Goal: Information Seeking & Learning: Learn about a topic

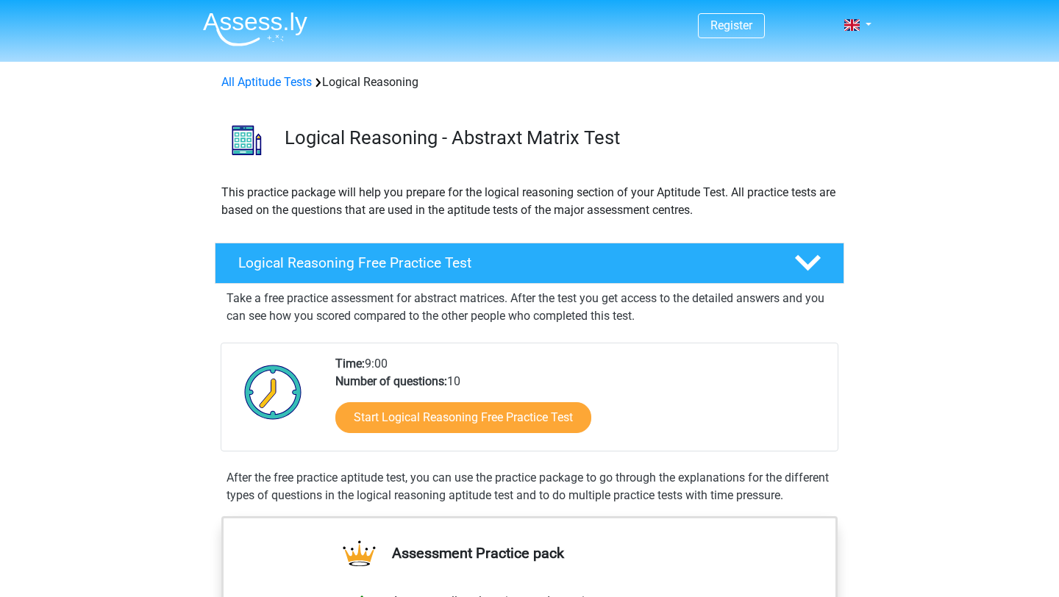
scroll to position [158, 0]
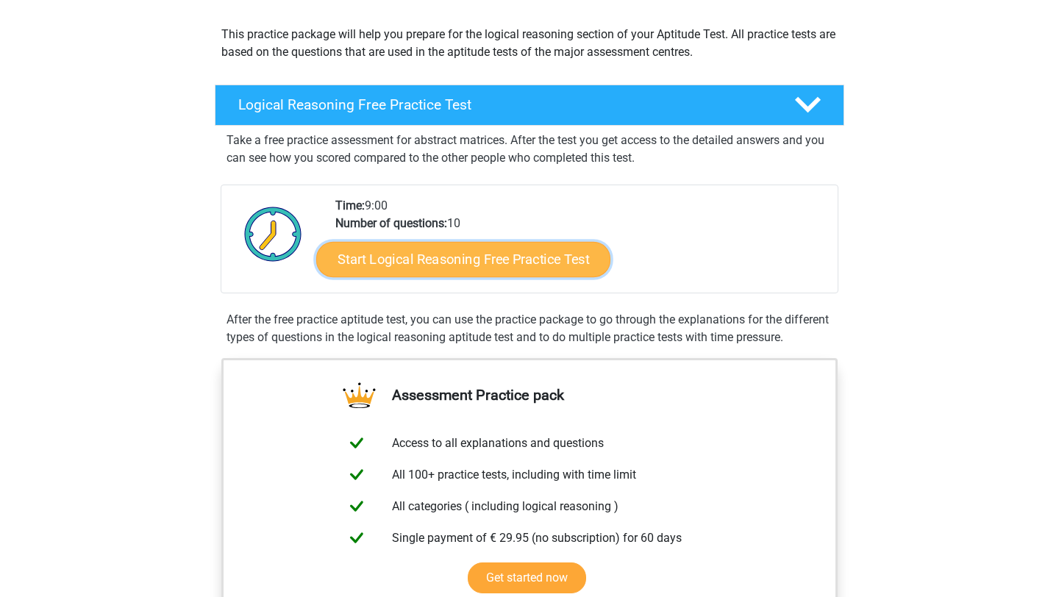
click at [443, 269] on link "Start Logical Reasoning Free Practice Test" at bounding box center [463, 258] width 294 height 35
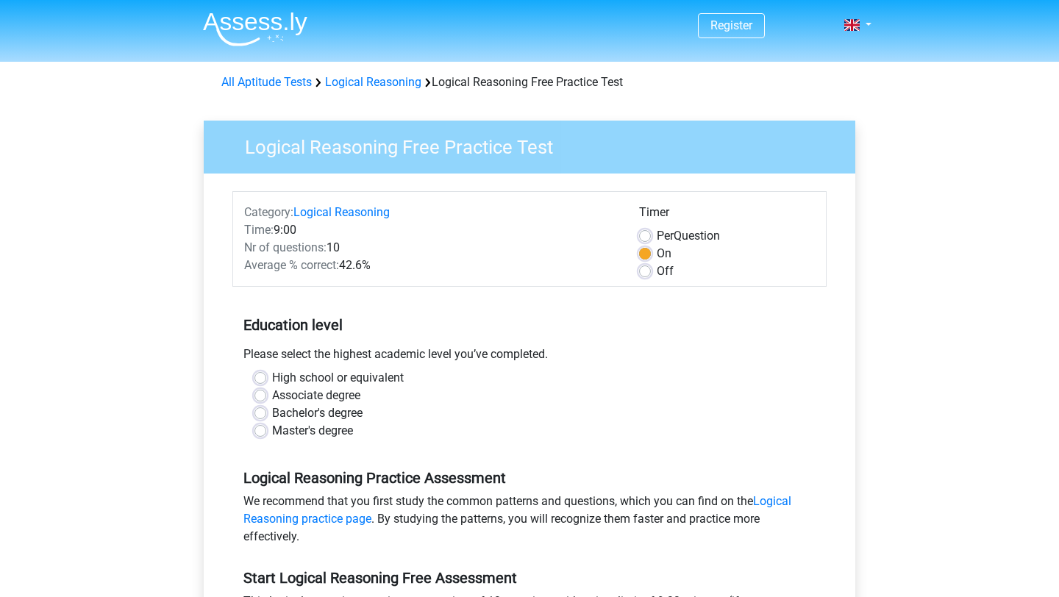
click at [268, 411] on div "Bachelor's degree" at bounding box center [530, 414] width 550 height 18
click at [272, 413] on label "Bachelor's degree" at bounding box center [317, 414] width 90 height 18
click at [263, 413] on input "Bachelor's degree" at bounding box center [261, 412] width 12 height 15
radio input "true"
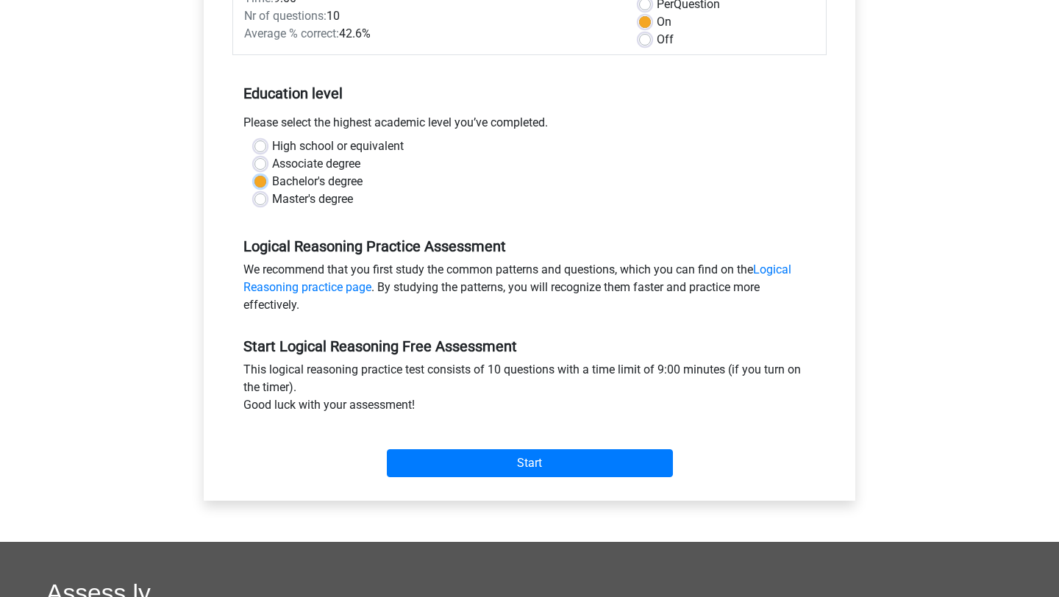
scroll to position [232, 0]
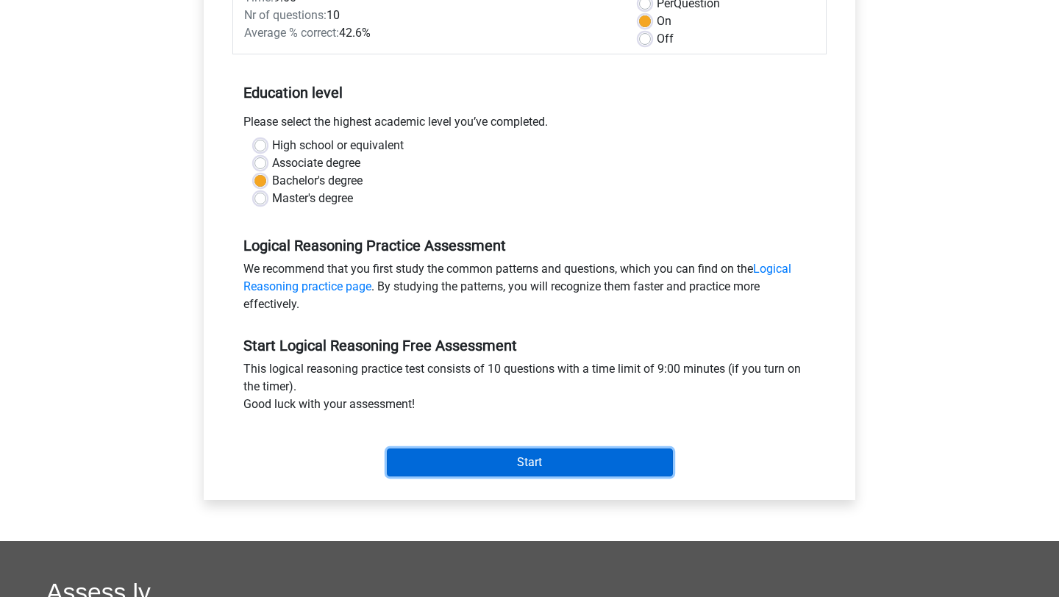
click at [427, 469] on input "Start" at bounding box center [530, 463] width 286 height 28
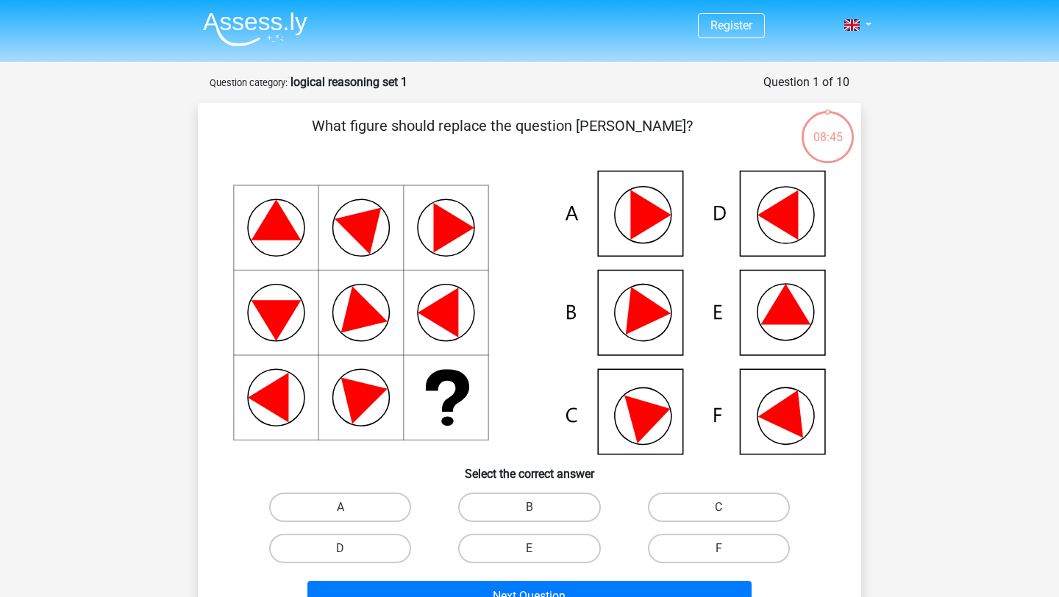
click at [792, 403] on icon at bounding box center [790, 409] width 63 height 58
click at [700, 548] on label "F" at bounding box center [719, 548] width 142 height 29
click at [719, 549] on input "F" at bounding box center [724, 554] width 10 height 10
radio input "true"
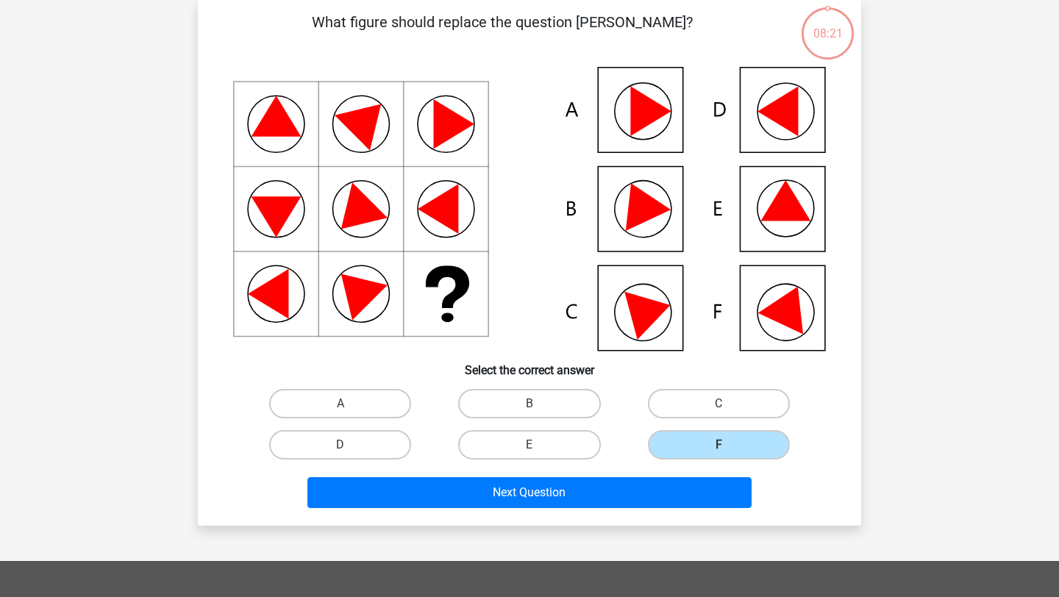
scroll to position [152, 0]
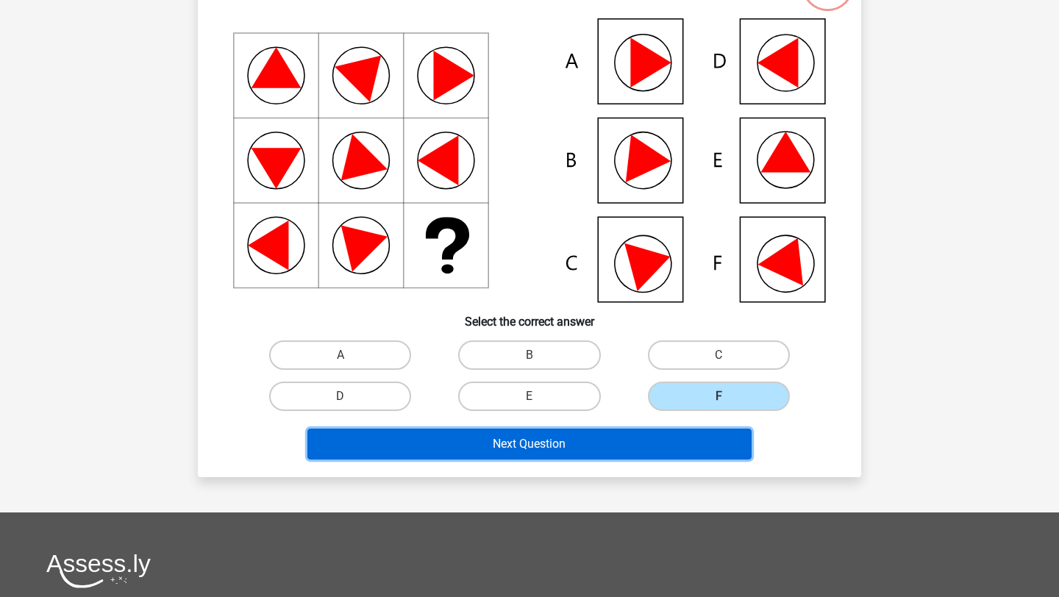
click at [609, 447] on button "Next Question" at bounding box center [530, 444] width 445 height 31
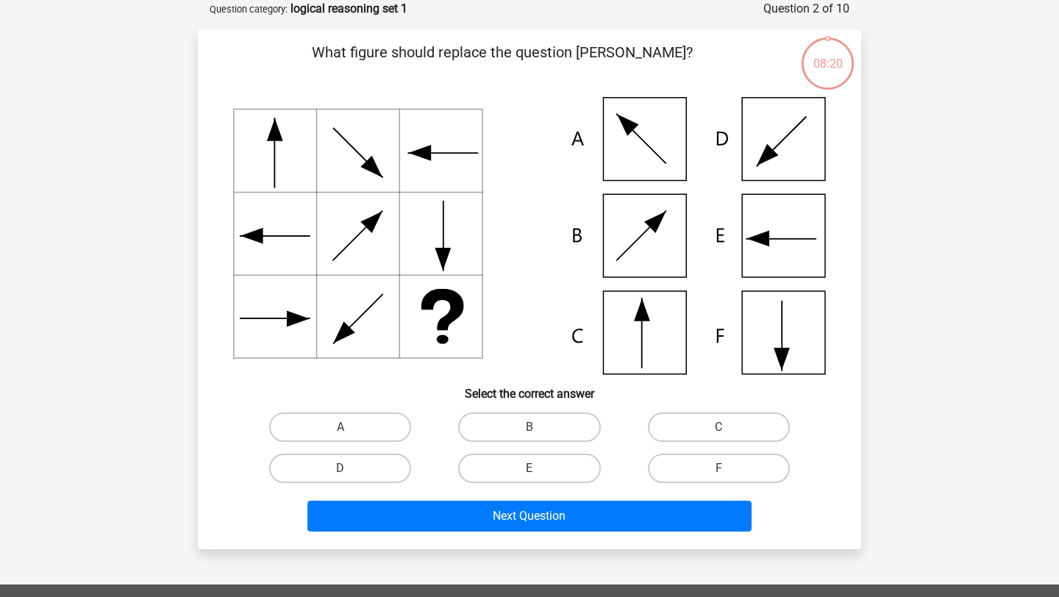
scroll to position [74, 0]
click at [652, 325] on icon at bounding box center [529, 235] width 593 height 277
click at [681, 429] on label "C" at bounding box center [719, 427] width 142 height 29
click at [719, 429] on input "C" at bounding box center [724, 432] width 10 height 10
radio input "true"
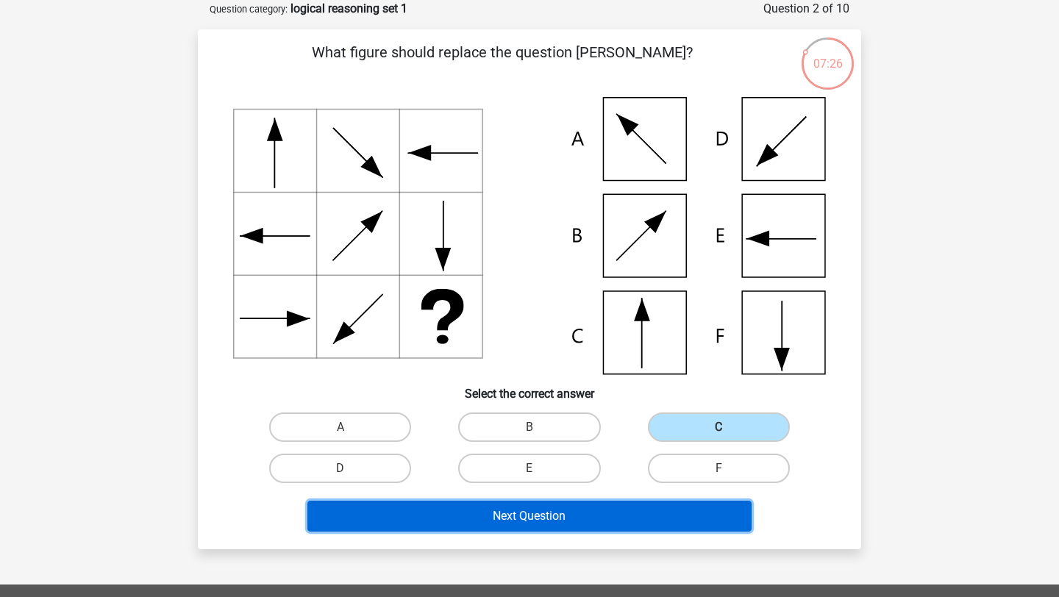
click at [555, 528] on button "Next Question" at bounding box center [530, 516] width 445 height 31
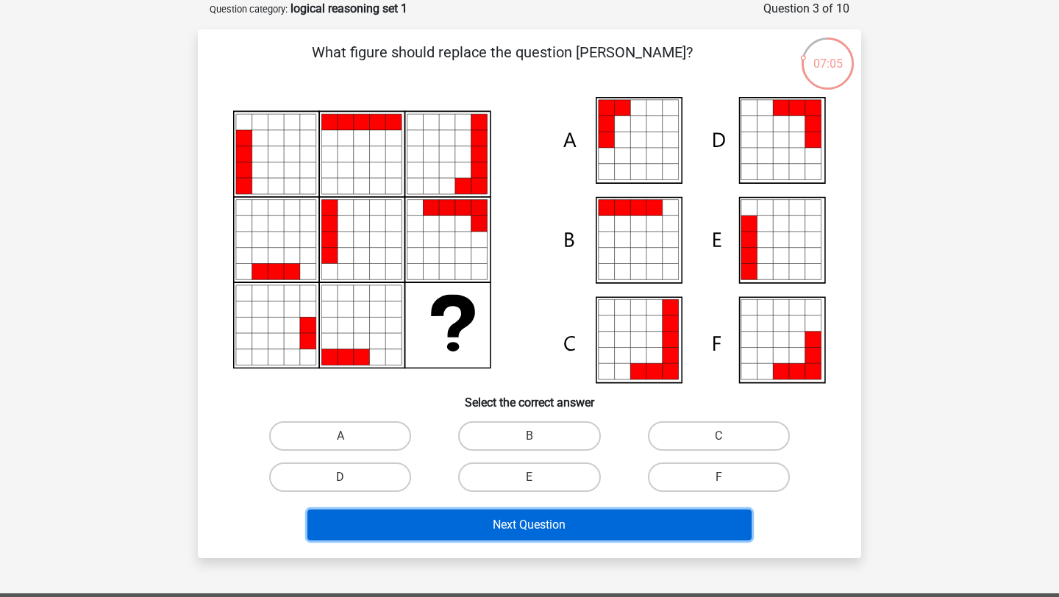
click at [555, 528] on button "Next Question" at bounding box center [530, 525] width 445 height 31
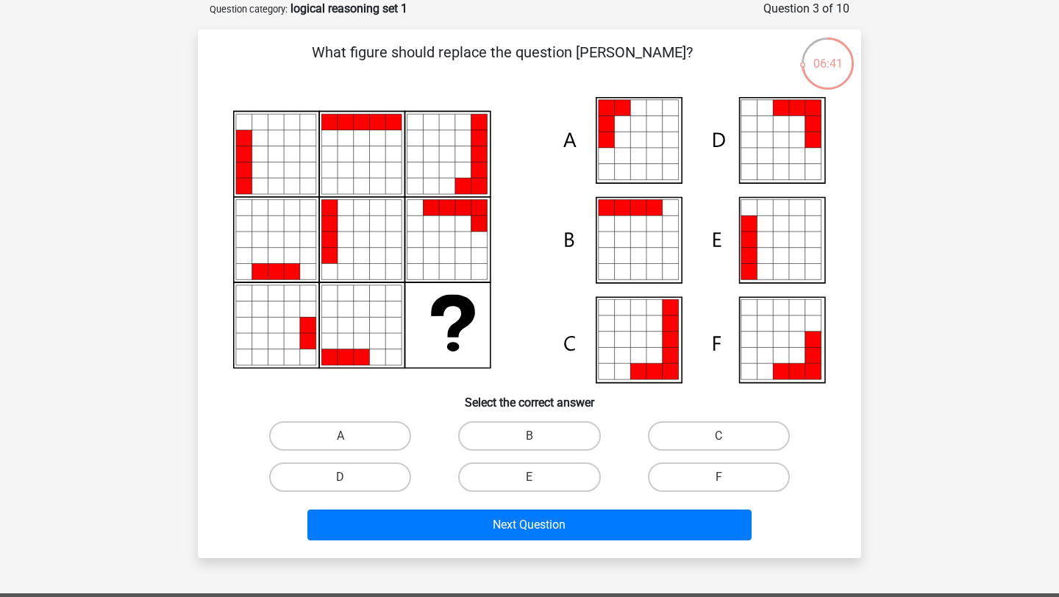
click at [784, 246] on icon at bounding box center [781, 240] width 16 height 16
click at [571, 474] on label "E" at bounding box center [529, 477] width 142 height 29
click at [539, 477] on input "E" at bounding box center [535, 482] width 10 height 10
radio input "true"
click at [347, 416] on div "A" at bounding box center [340, 436] width 189 height 41
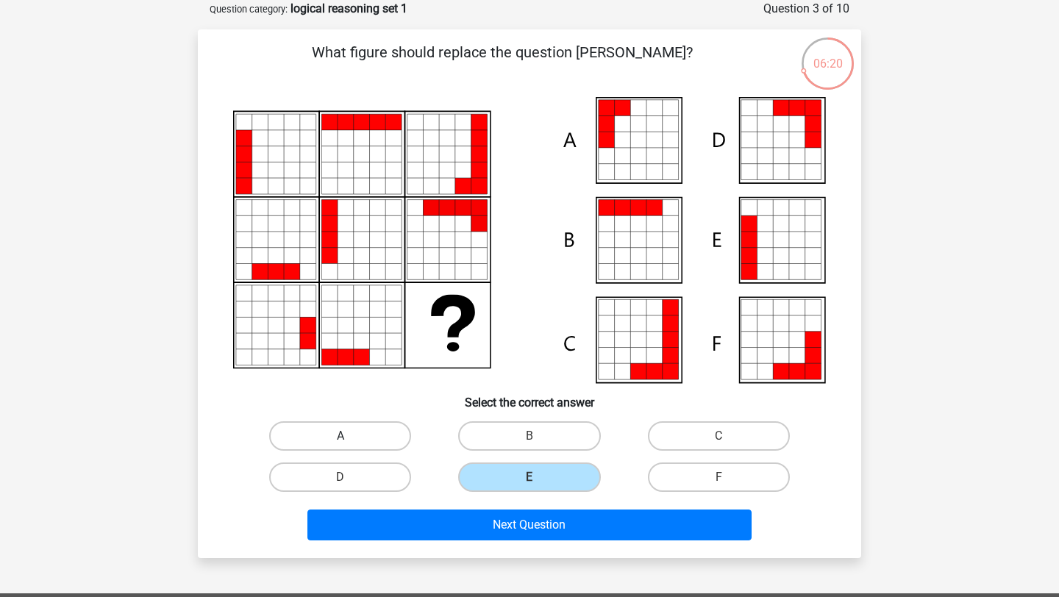
click at [346, 429] on label "A" at bounding box center [340, 436] width 142 height 29
click at [346, 436] on input "A" at bounding box center [346, 441] width 10 height 10
radio input "true"
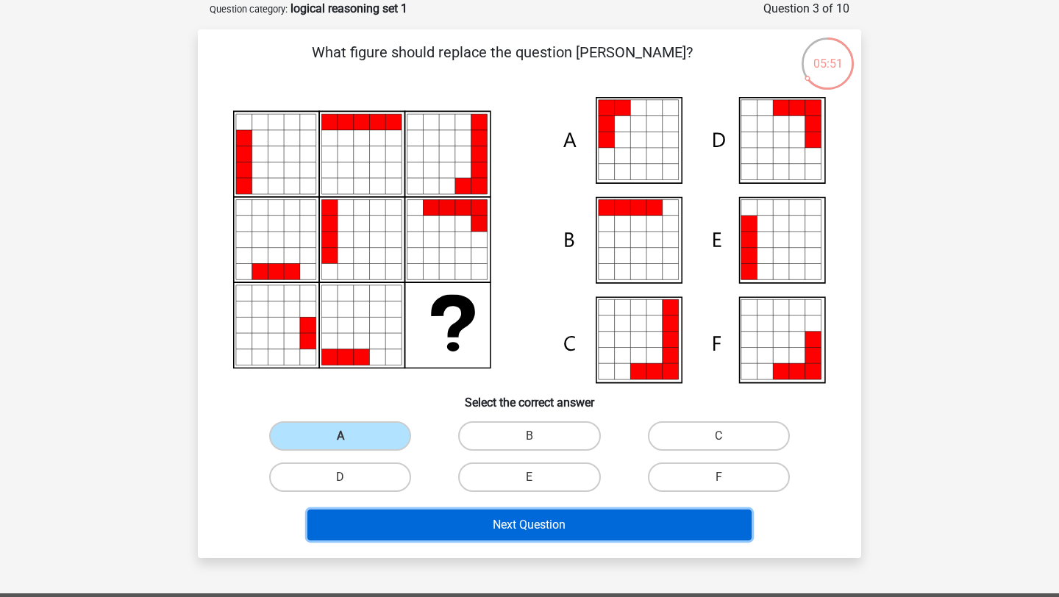
click at [420, 524] on button "Next Question" at bounding box center [530, 525] width 445 height 31
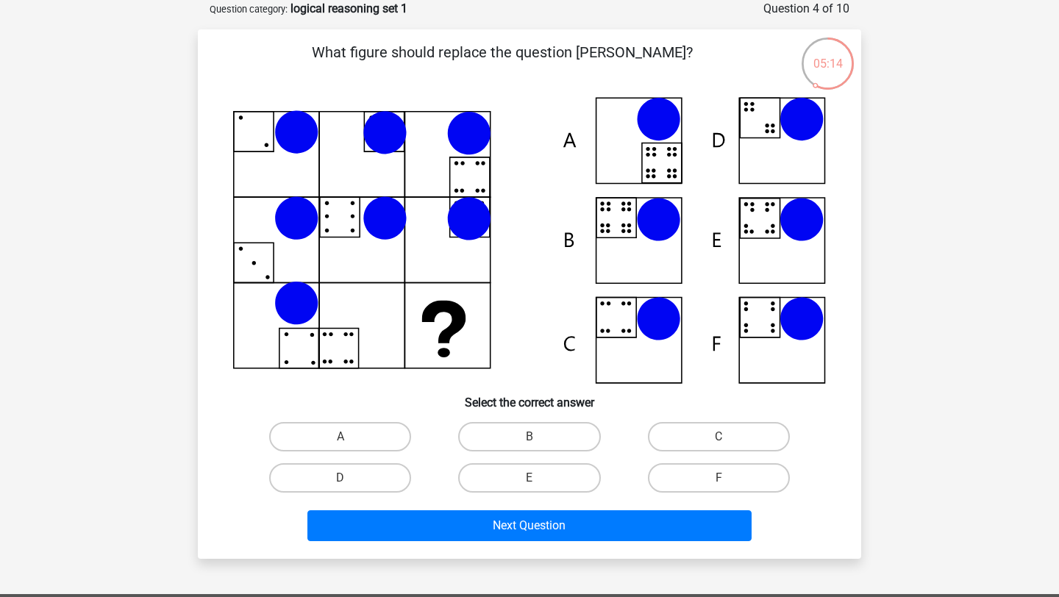
click at [487, 160] on icon at bounding box center [529, 240] width 593 height 287
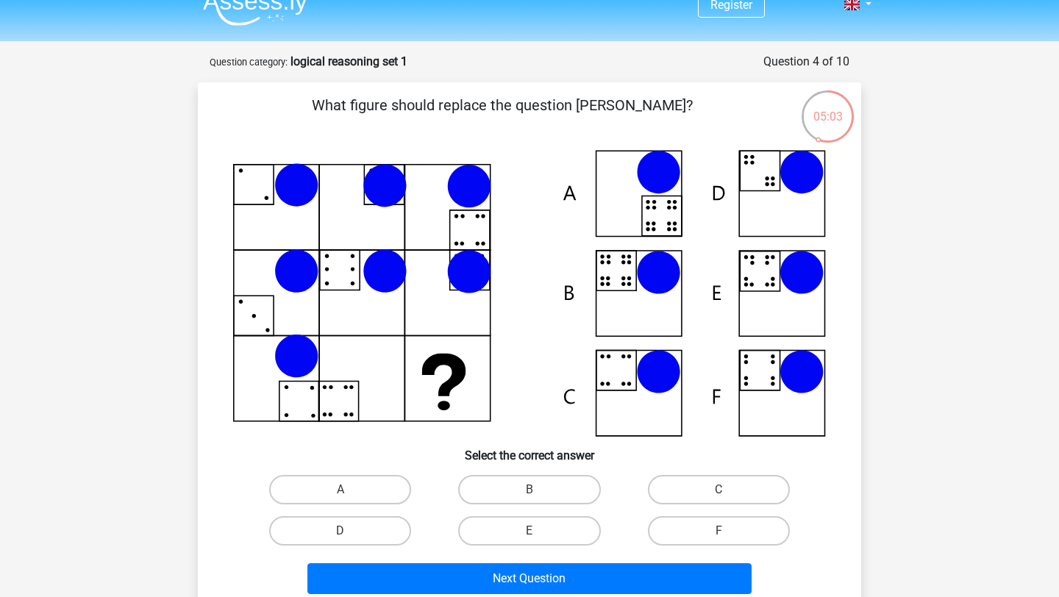
scroll to position [24, 0]
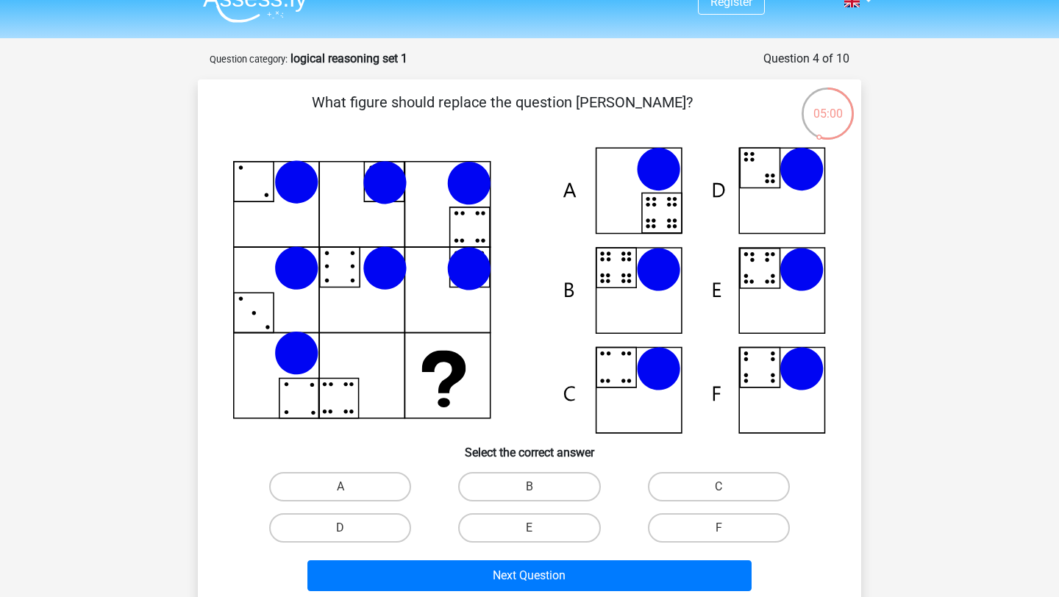
click at [667, 221] on icon at bounding box center [529, 290] width 593 height 287
click at [648, 269] on icon at bounding box center [659, 270] width 44 height 44
click at [545, 483] on label "B" at bounding box center [529, 486] width 142 height 29
click at [539, 487] on input "B" at bounding box center [535, 492] width 10 height 10
radio input "true"
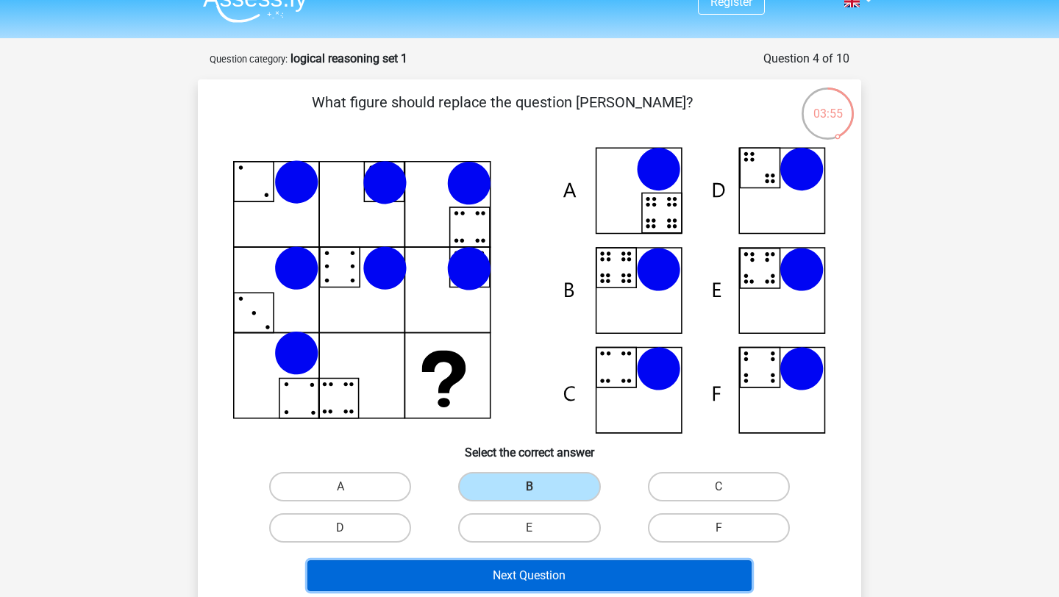
click at [552, 564] on button "Next Question" at bounding box center [530, 576] width 445 height 31
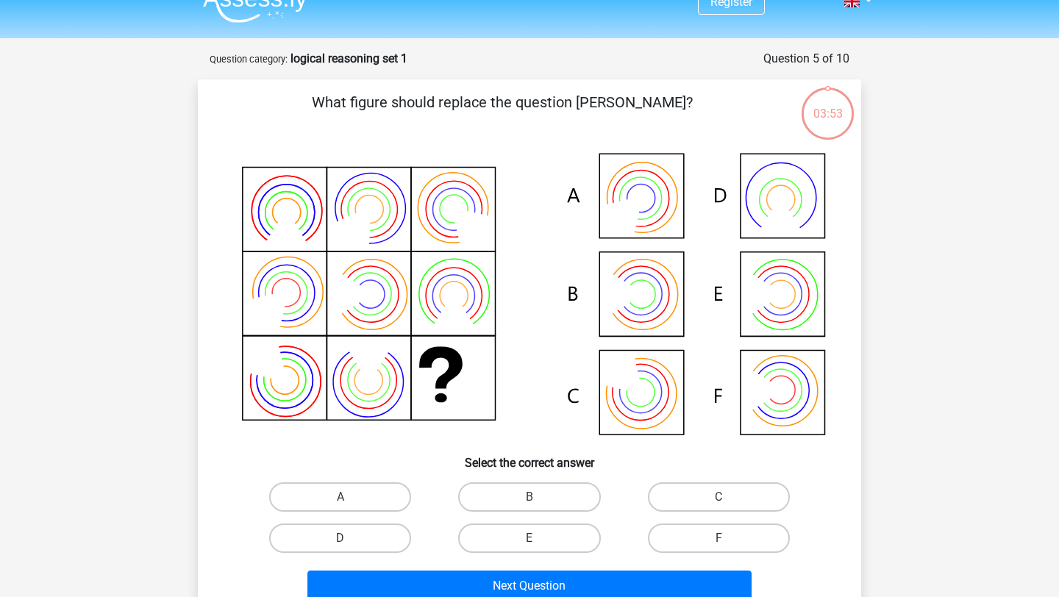
scroll to position [74, 0]
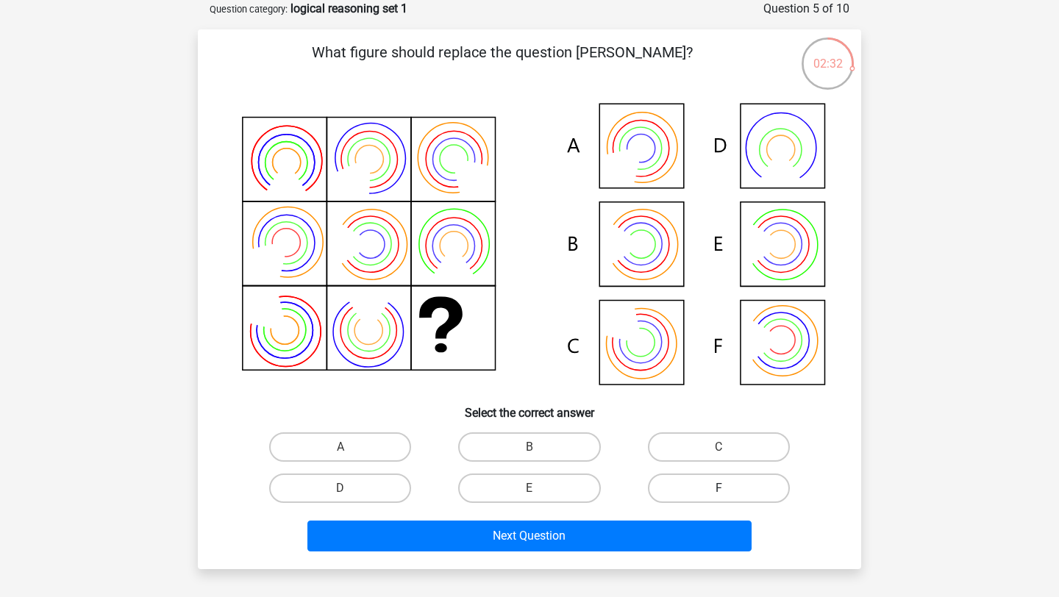
click at [680, 486] on label "F" at bounding box center [719, 488] width 142 height 29
click at [719, 489] on input "F" at bounding box center [724, 494] width 10 height 10
radio input "true"
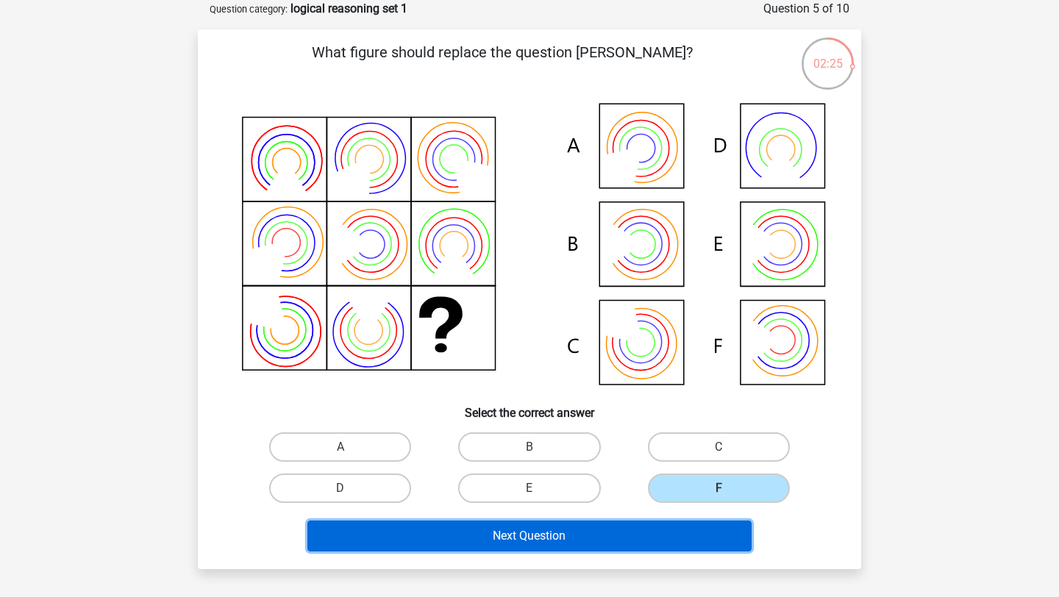
click at [628, 545] on button "Next Question" at bounding box center [530, 536] width 445 height 31
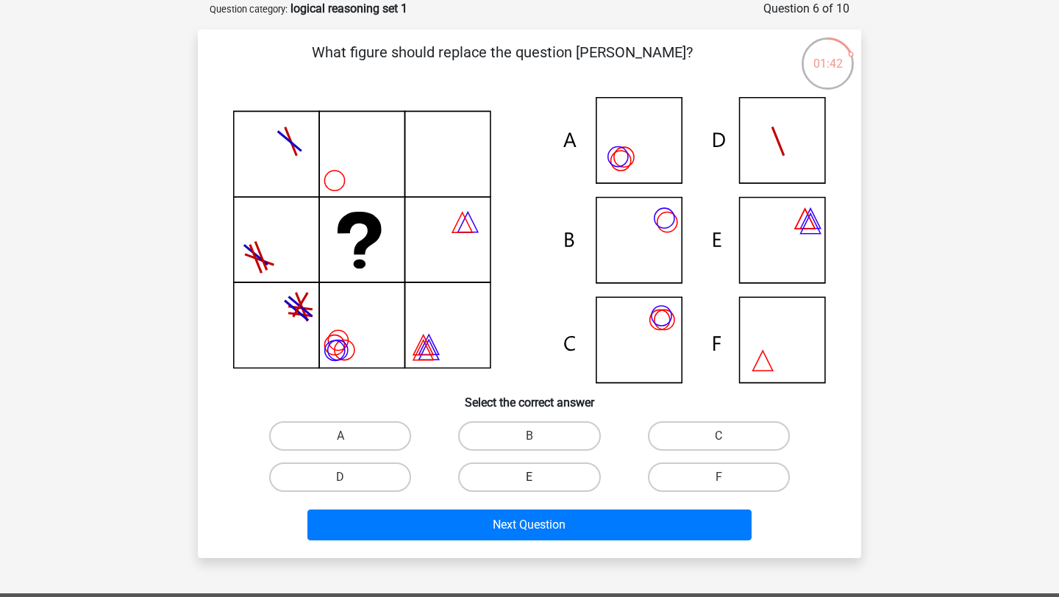
click at [504, 474] on label "E" at bounding box center [529, 477] width 142 height 29
click at [530, 477] on input "E" at bounding box center [535, 482] width 10 height 10
radio input "true"
click at [509, 419] on div "B" at bounding box center [529, 436] width 189 height 41
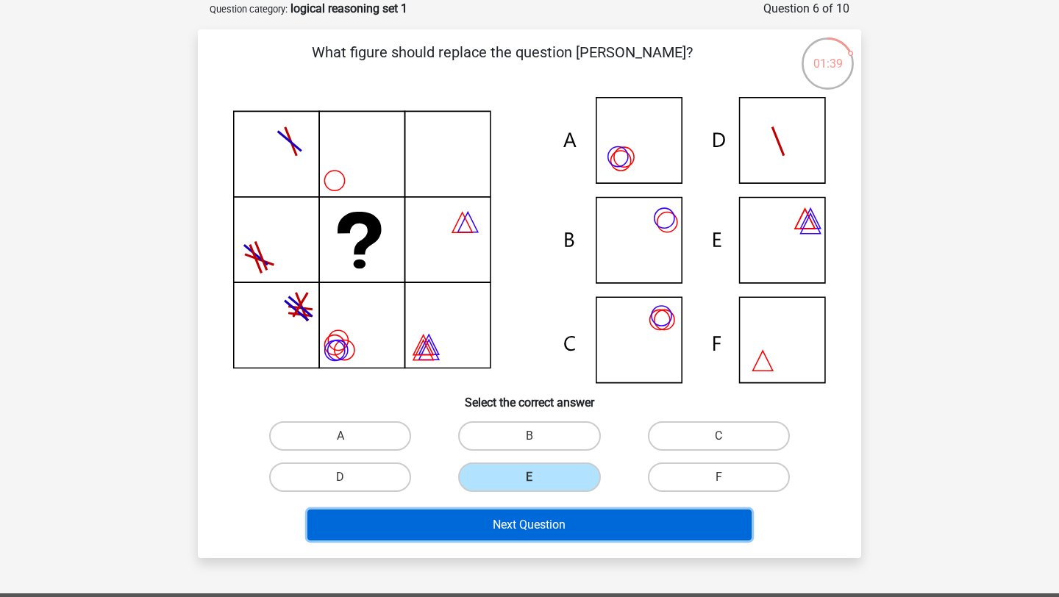
click at [510, 526] on button "Next Question" at bounding box center [530, 525] width 445 height 31
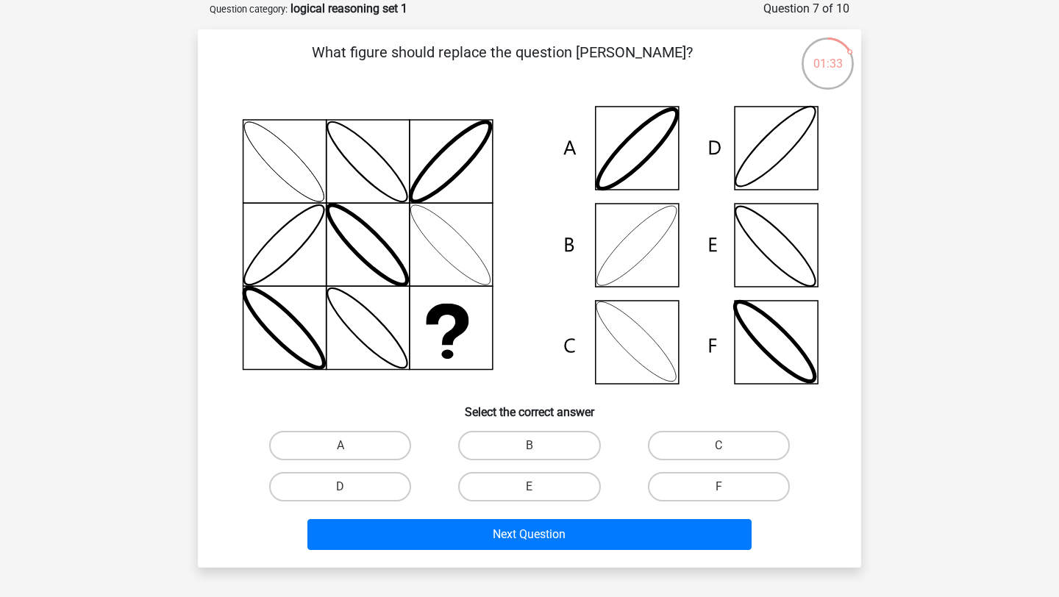
click at [500, 186] on icon at bounding box center [529, 245] width 593 height 297
click at [335, 486] on label "D" at bounding box center [340, 486] width 142 height 29
click at [341, 487] on input "D" at bounding box center [346, 492] width 10 height 10
radio input "true"
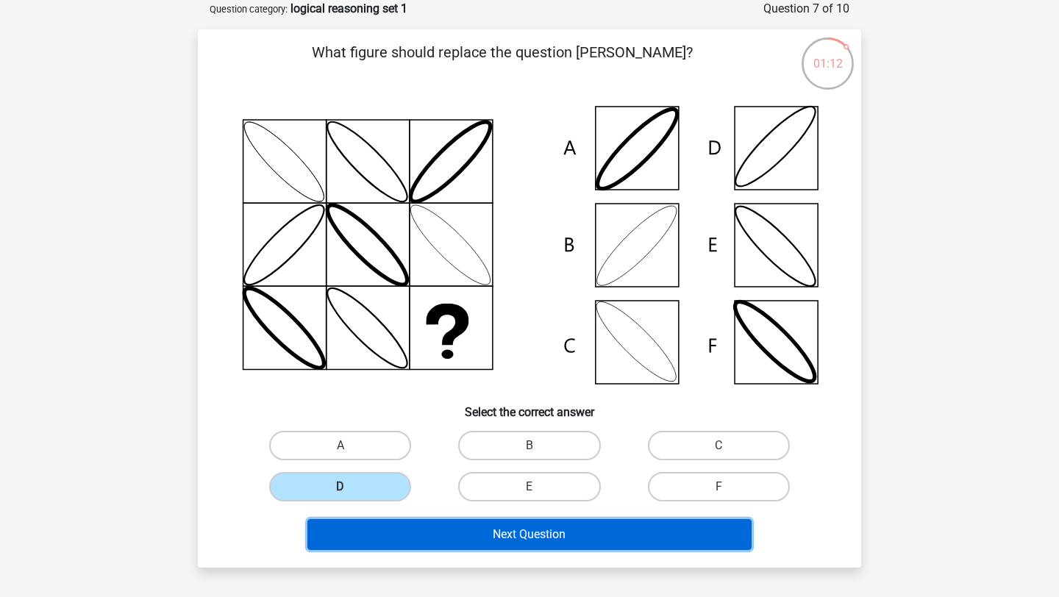
click at [384, 544] on button "Next Question" at bounding box center [530, 534] width 445 height 31
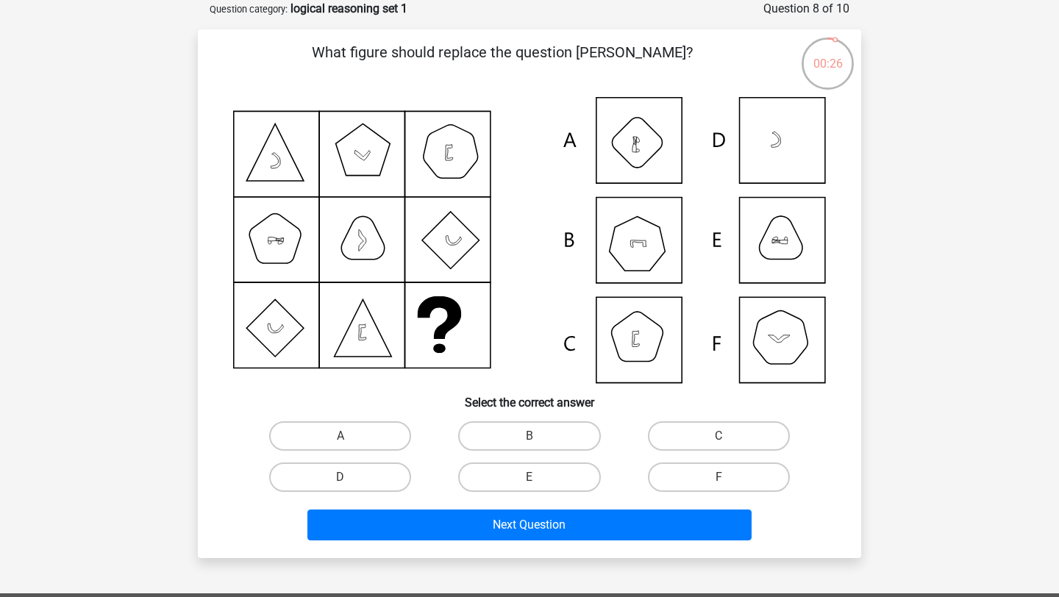
click at [721, 480] on input "F" at bounding box center [724, 482] width 10 height 10
radio input "true"
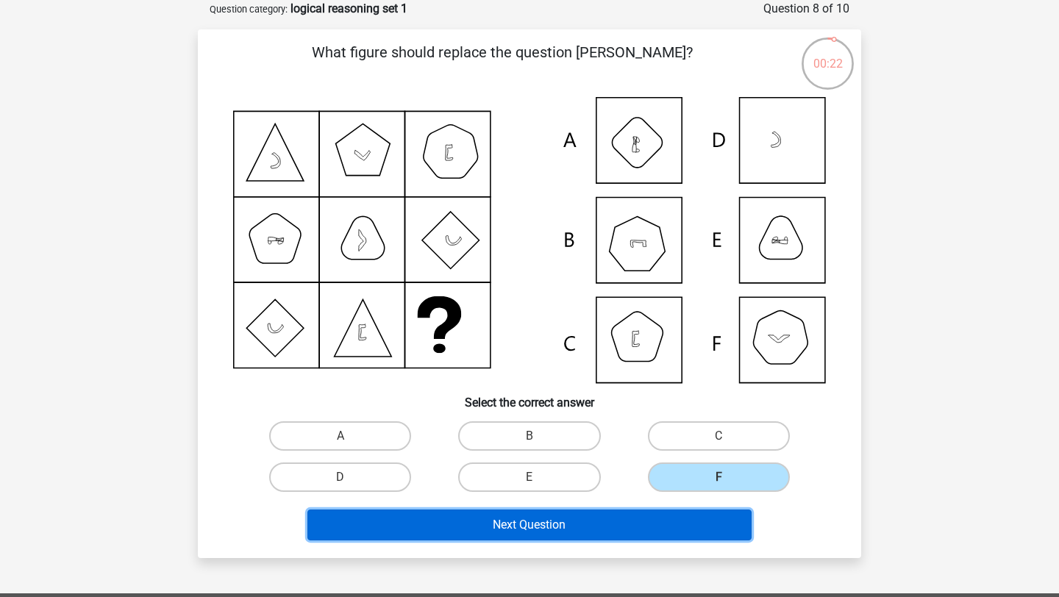
click at [653, 531] on button "Next Question" at bounding box center [530, 525] width 445 height 31
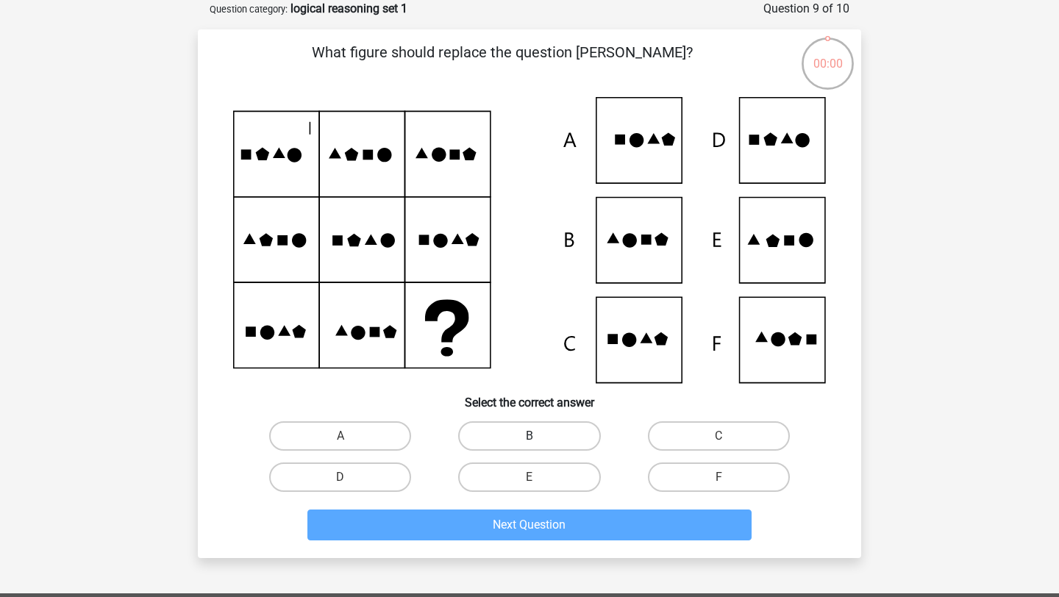
click at [528, 425] on label "B" at bounding box center [529, 436] width 142 height 29
click at [530, 436] on input "B" at bounding box center [535, 441] width 10 height 10
radio input "true"
click at [544, 507] on div "Next Question" at bounding box center [529, 522] width 617 height 49
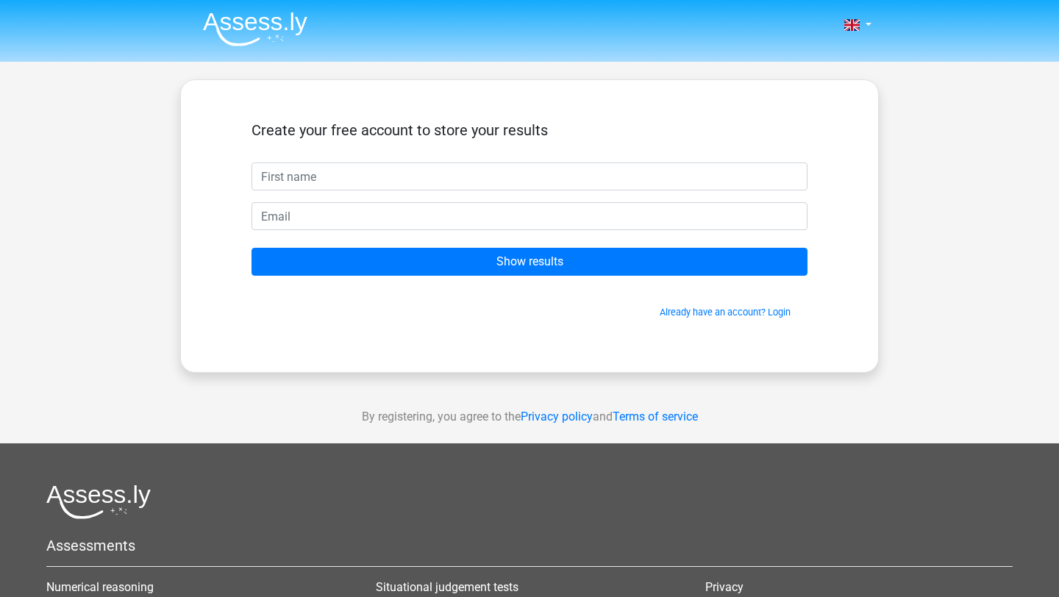
click at [536, 319] on span "Already have an account? Login" at bounding box center [530, 312] width 544 height 14
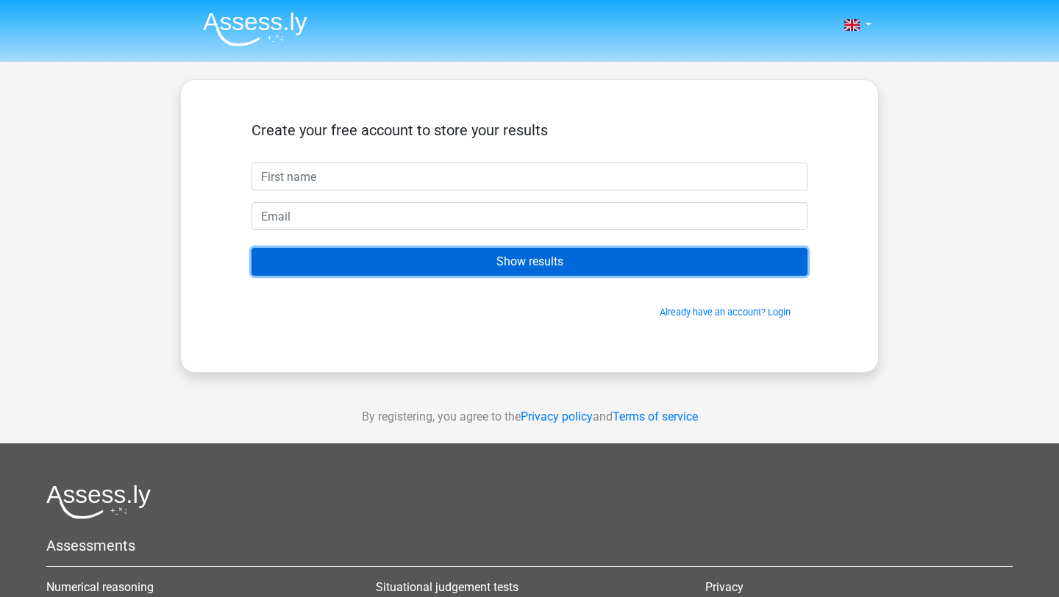
click at [488, 266] on input "Show results" at bounding box center [530, 262] width 556 height 28
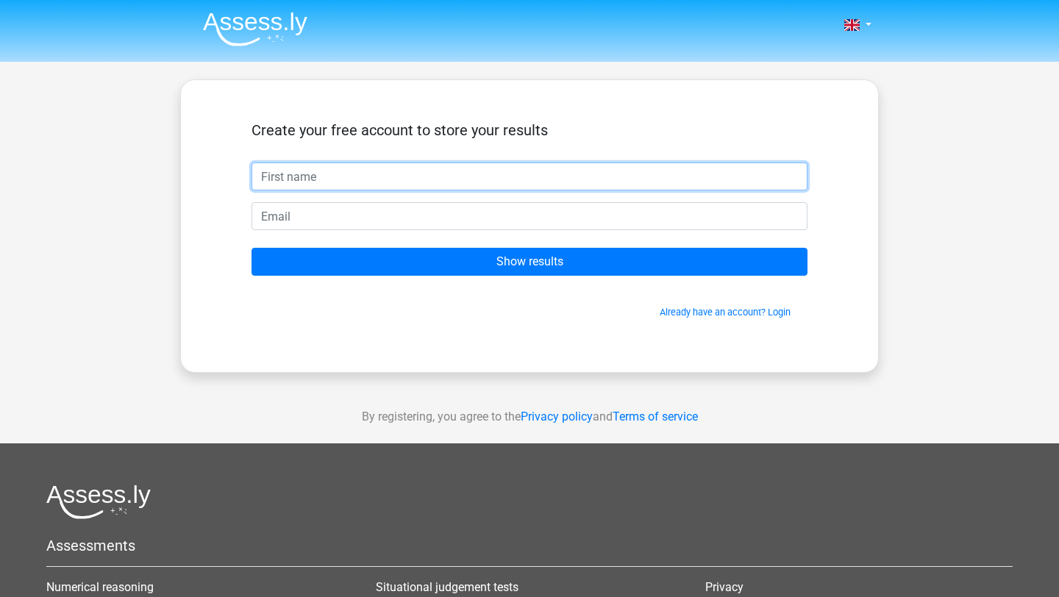
click at [422, 182] on input "text" at bounding box center [530, 177] width 556 height 28
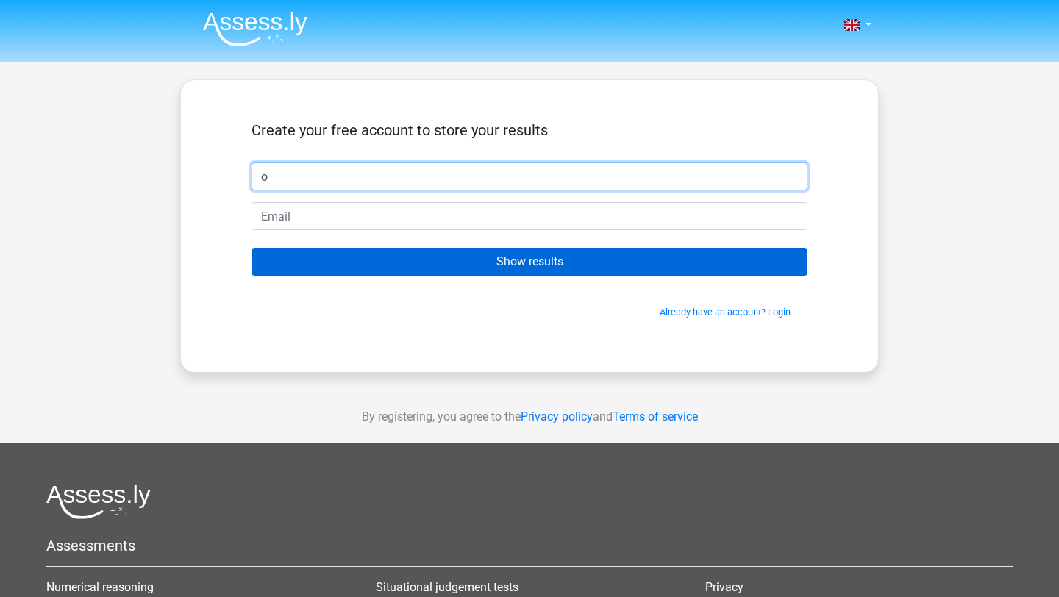
type input "o"
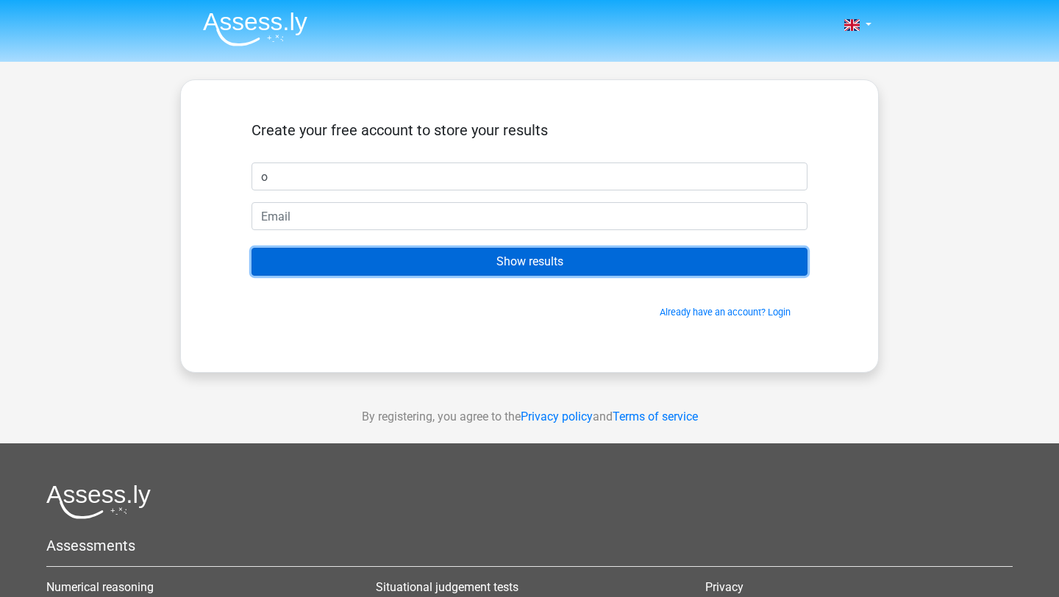
click at [378, 251] on input "Show results" at bounding box center [530, 262] width 556 height 28
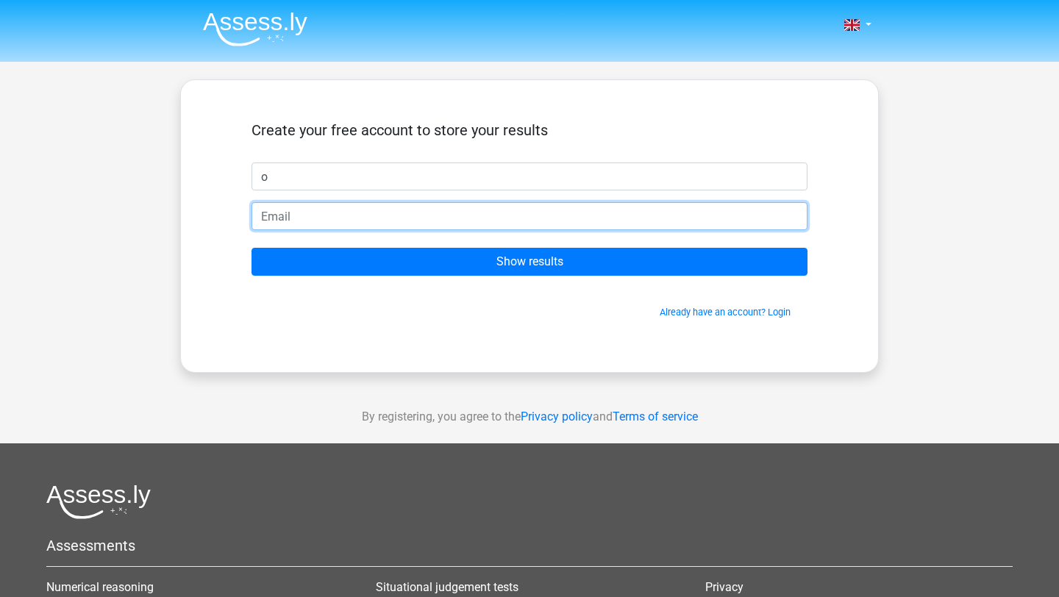
click at [339, 214] on input "email" at bounding box center [530, 216] width 556 height 28
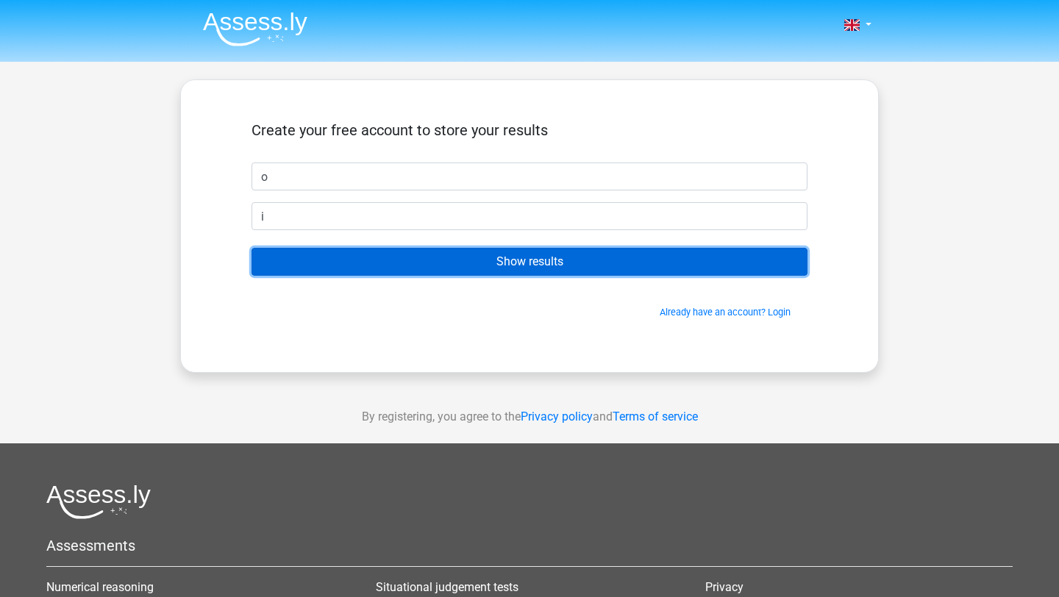
click at [330, 268] on input "Show results" at bounding box center [530, 262] width 556 height 28
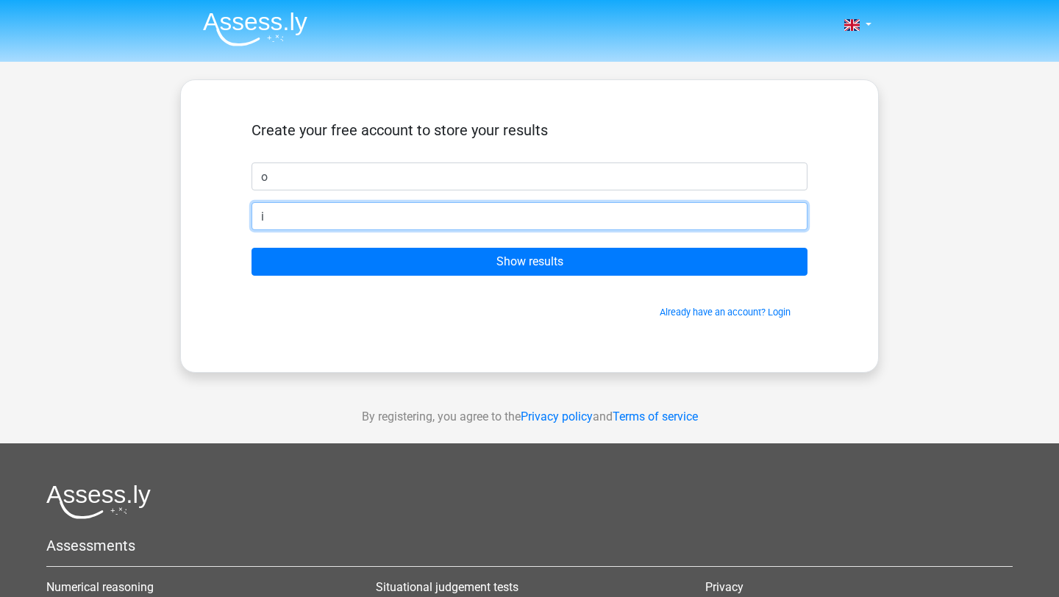
click at [297, 222] on input "i" at bounding box center [530, 216] width 556 height 28
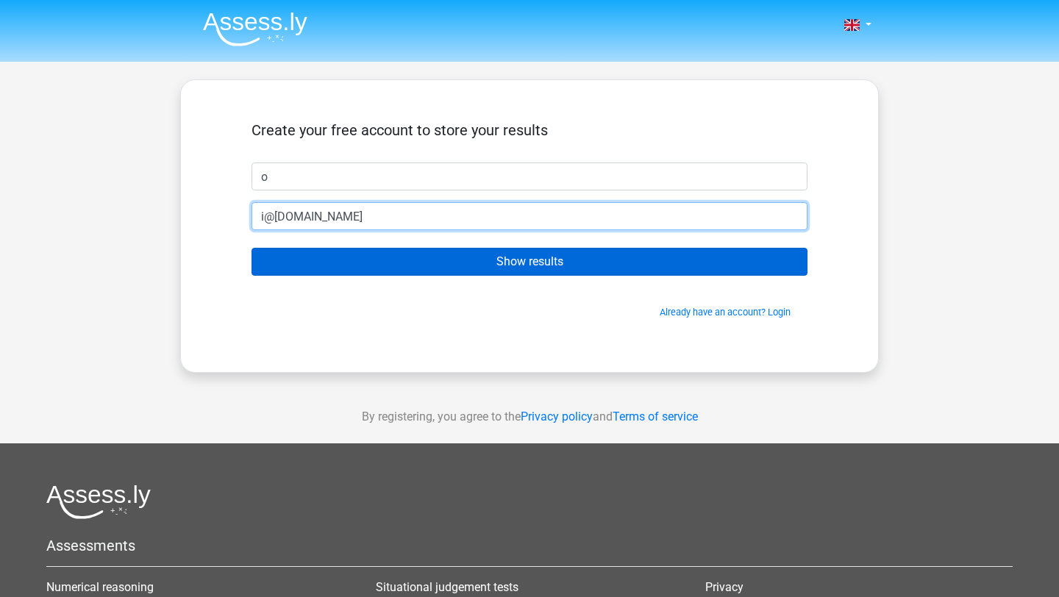
type input "i@[DOMAIN_NAME]"
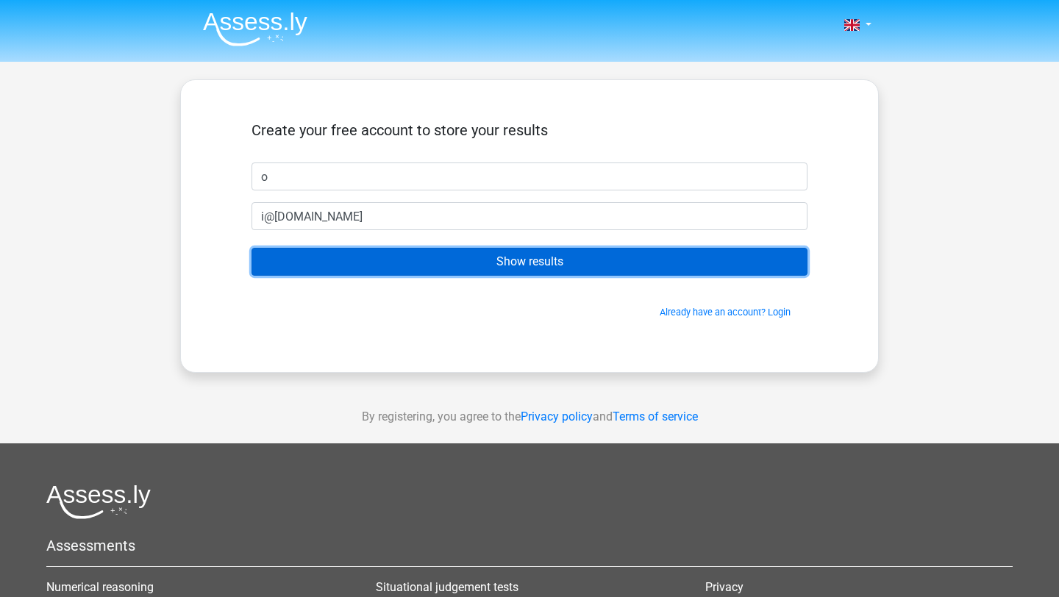
click at [351, 260] on input "Show results" at bounding box center [530, 262] width 556 height 28
